Goal: Navigation & Orientation: Find specific page/section

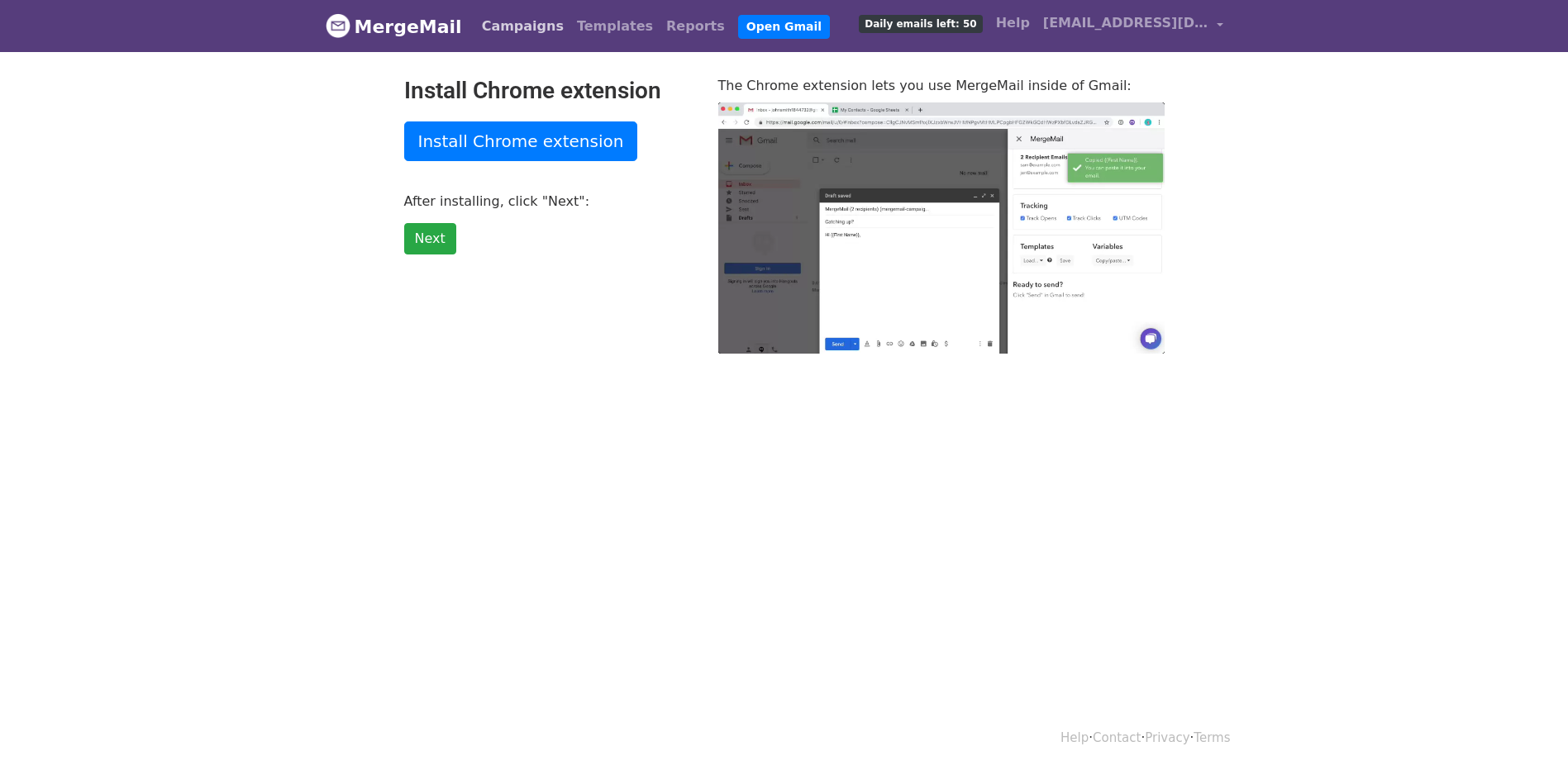
click at [510, 27] on link "Campaigns" at bounding box center [523, 26] width 95 height 33
type input "56.23"
click at [574, 22] on link "Templates" at bounding box center [615, 26] width 89 height 33
type input "7.04"
